Goal: Task Accomplishment & Management: Manage account settings

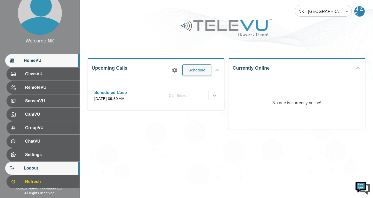
scroll to position [17, 0]
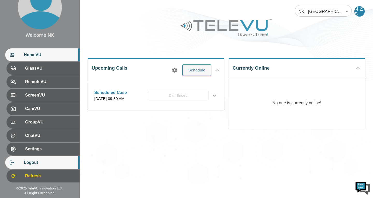
click at [40, 159] on div "Logout" at bounding box center [42, 162] width 74 height 13
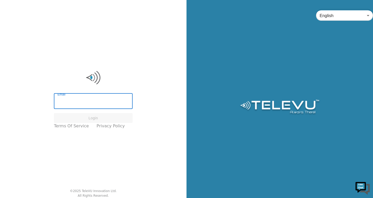
click at [90, 99] on input "Email" at bounding box center [93, 102] width 79 height 15
paste input "[EMAIL_ADDRESS][DOMAIN_NAME]"
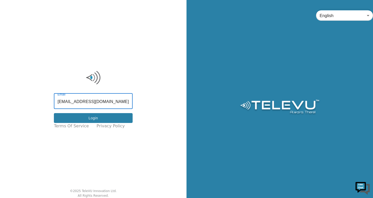
type input "[EMAIL_ADDRESS][DOMAIN_NAME]"
click at [98, 120] on button "Login" at bounding box center [93, 118] width 79 height 10
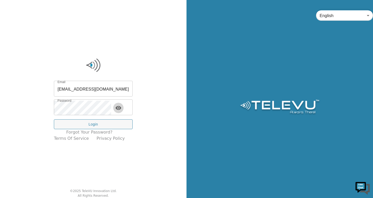
click at [121, 108] on icon "toggle password visibility" at bounding box center [119, 108] width 6 height 4
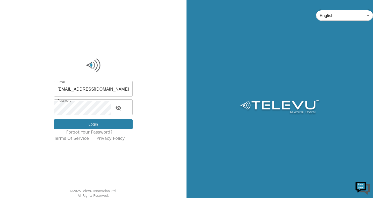
click at [108, 124] on button "Login" at bounding box center [93, 125] width 79 height 10
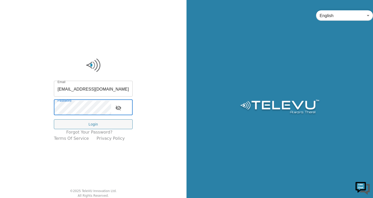
click at [151, 92] on div "Email [EMAIL_ADDRESS][DOMAIN_NAME] Email Password Password Login Forgot your pa…" at bounding box center [93, 99] width 187 height 198
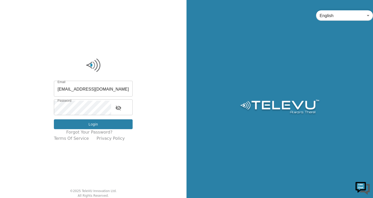
click at [117, 123] on button "Login" at bounding box center [93, 125] width 79 height 10
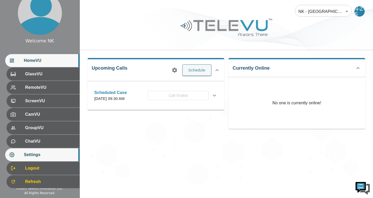
scroll to position [17, 0]
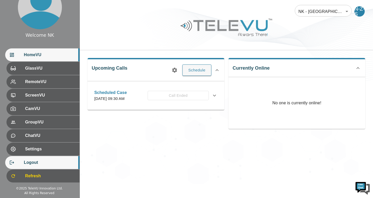
click at [46, 162] on span "Logout" at bounding box center [50, 163] width 52 height 6
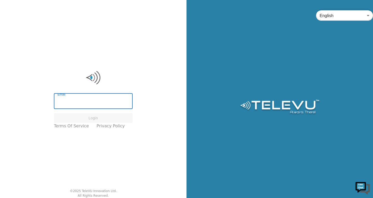
click at [98, 99] on input "Email" at bounding box center [93, 102] width 79 height 15
type input "[EMAIL_ADDRESS][DOMAIN_NAME]"
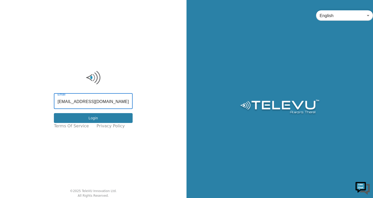
click at [106, 116] on button "Login" at bounding box center [93, 118] width 79 height 10
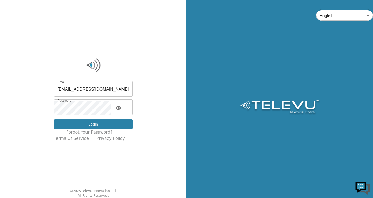
click at [106, 124] on button "Login" at bounding box center [93, 125] width 79 height 10
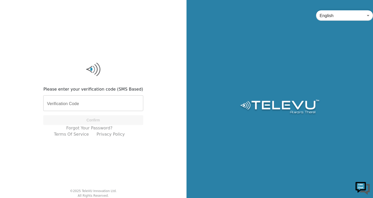
click at [115, 100] on input "Verification Code" at bounding box center [93, 104] width 100 height 15
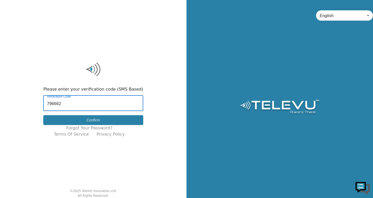
type input "796662"
click at [107, 120] on button "Confirm" at bounding box center [93, 120] width 100 height 10
